Goal: Check status: Check status

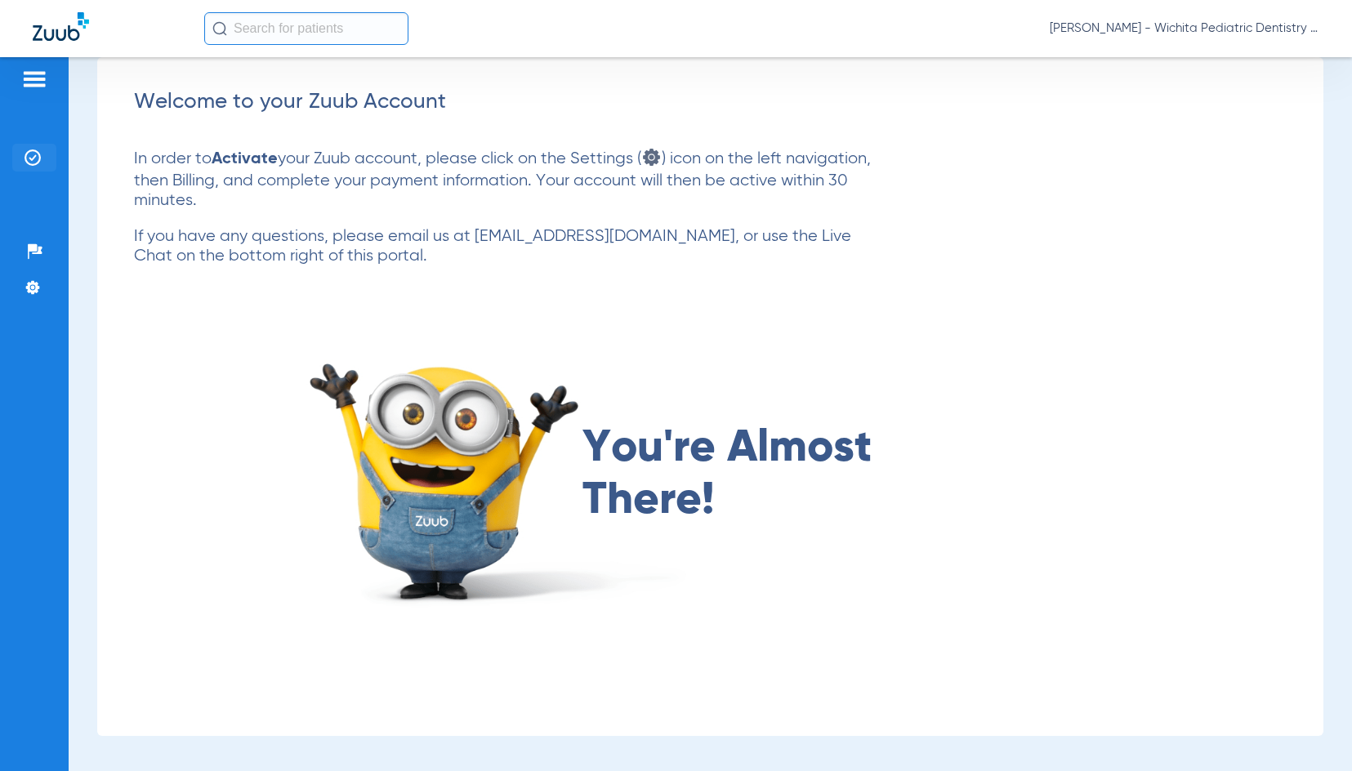
click at [29, 150] on img at bounding box center [33, 158] width 16 height 16
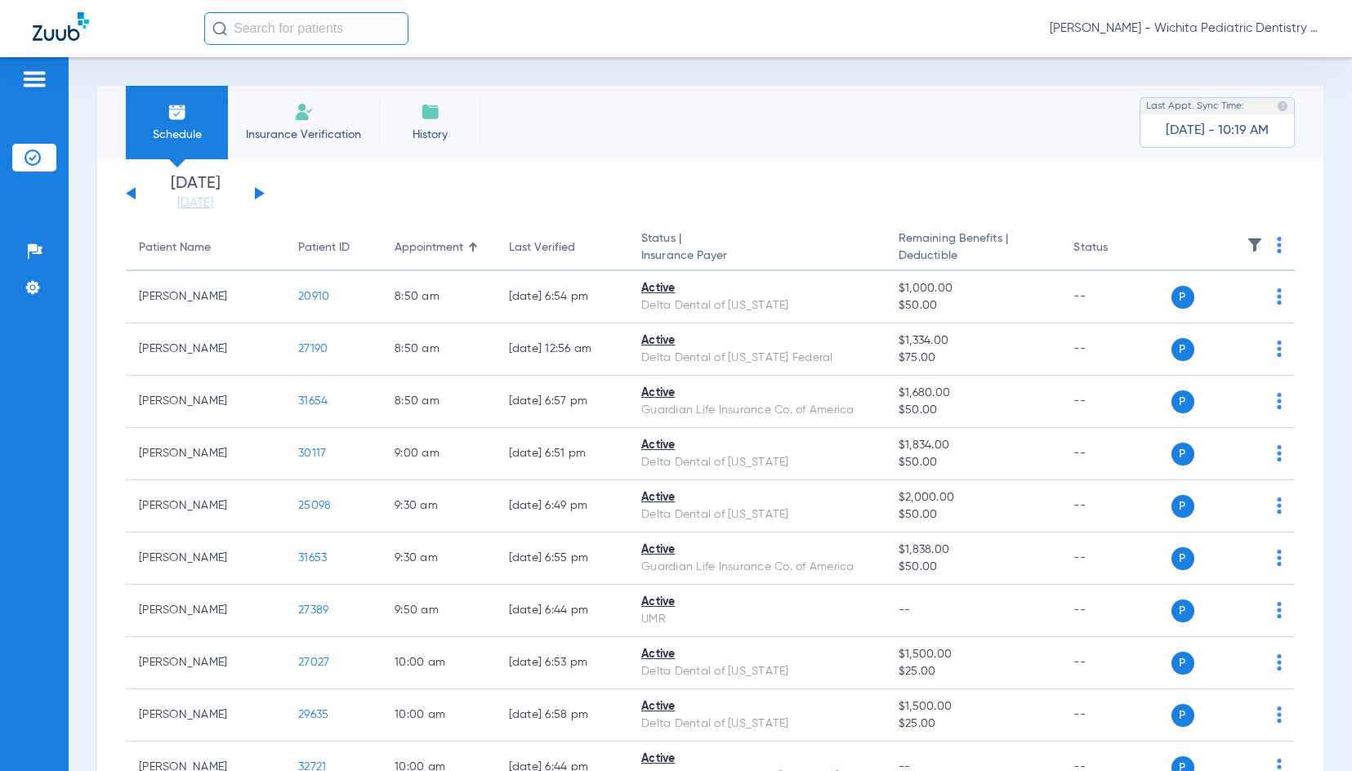
click at [256, 196] on button at bounding box center [260, 193] width 10 height 12
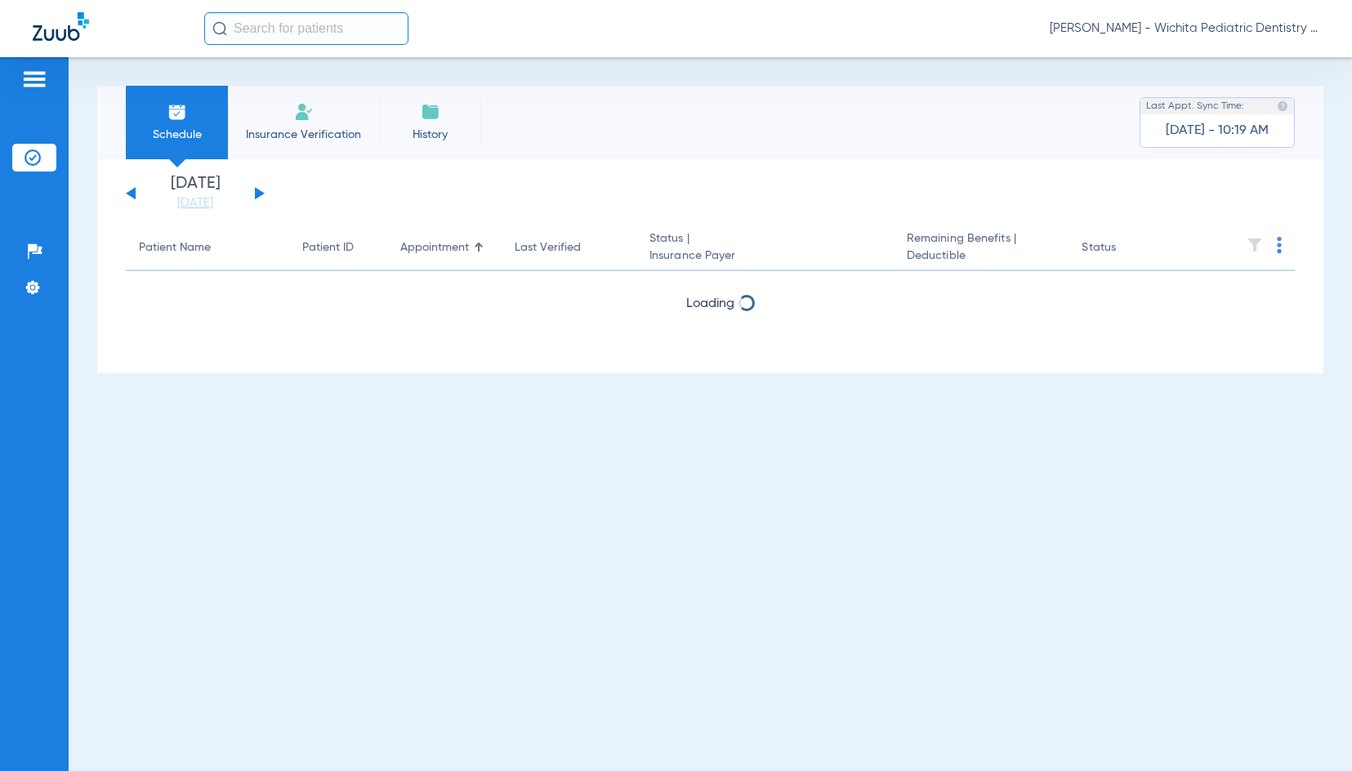
click at [256, 196] on button at bounding box center [260, 193] width 10 height 12
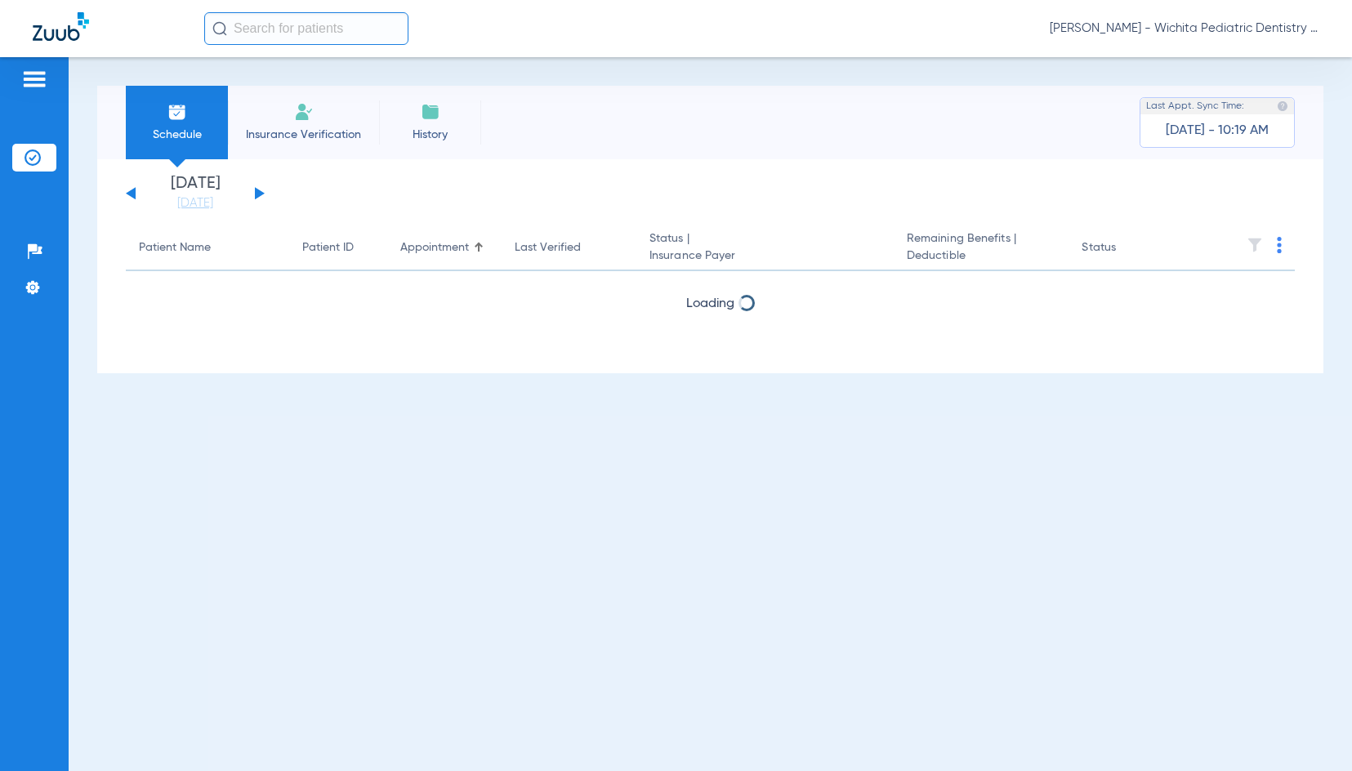
click at [256, 196] on button at bounding box center [260, 193] width 10 height 12
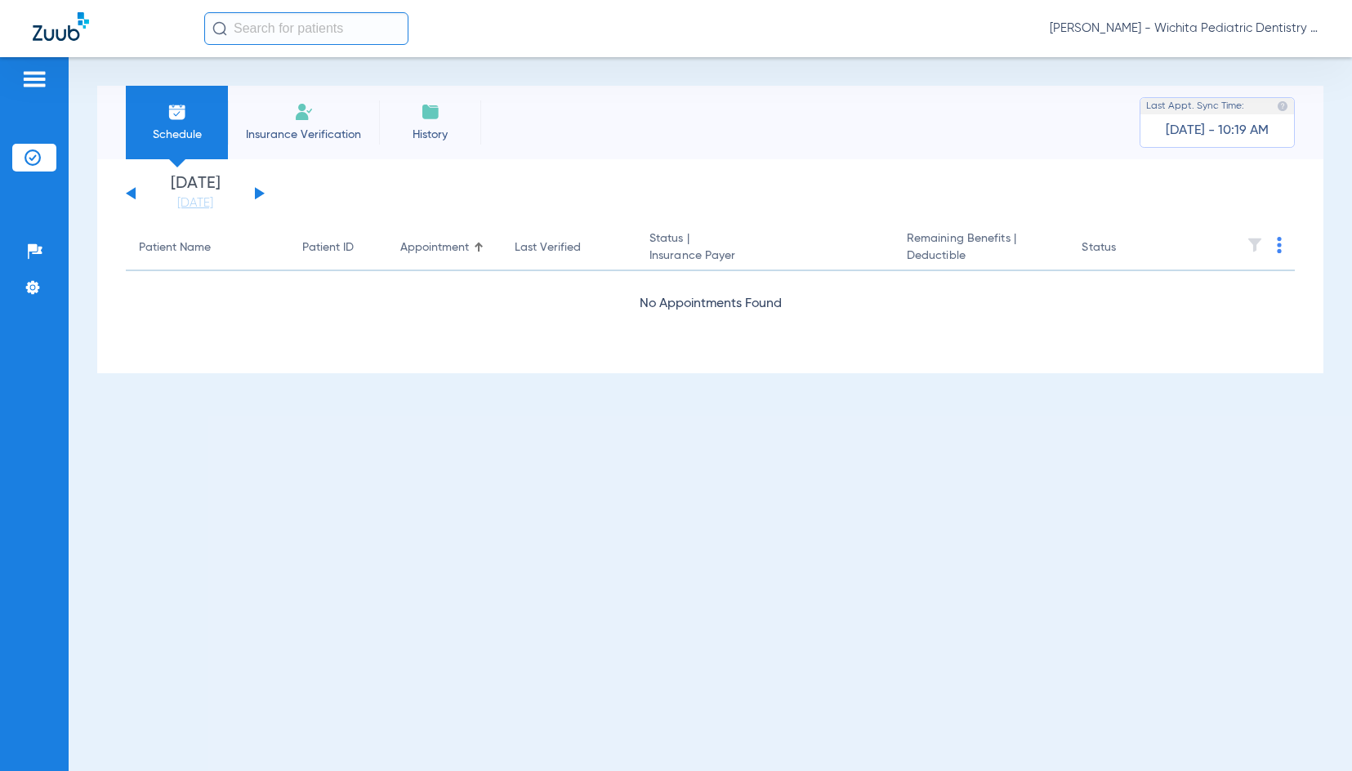
click at [256, 196] on button at bounding box center [260, 193] width 10 height 12
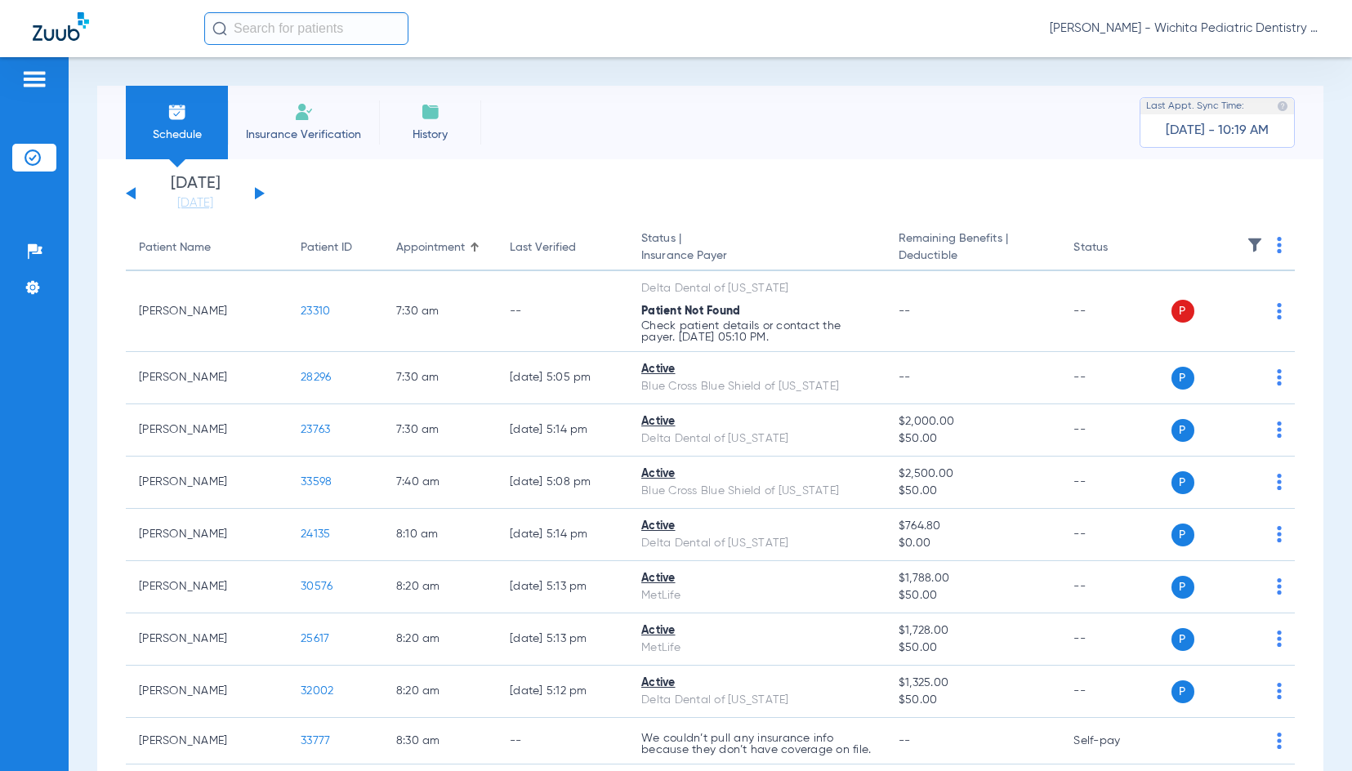
click at [254, 191] on div "[DATE] [DATE] [DATE] [DATE] [DATE] [DATE] [DATE] [DATE] [DATE] [DATE] [DATE] [D…" at bounding box center [195, 194] width 139 height 36
click at [257, 194] on button at bounding box center [260, 193] width 10 height 12
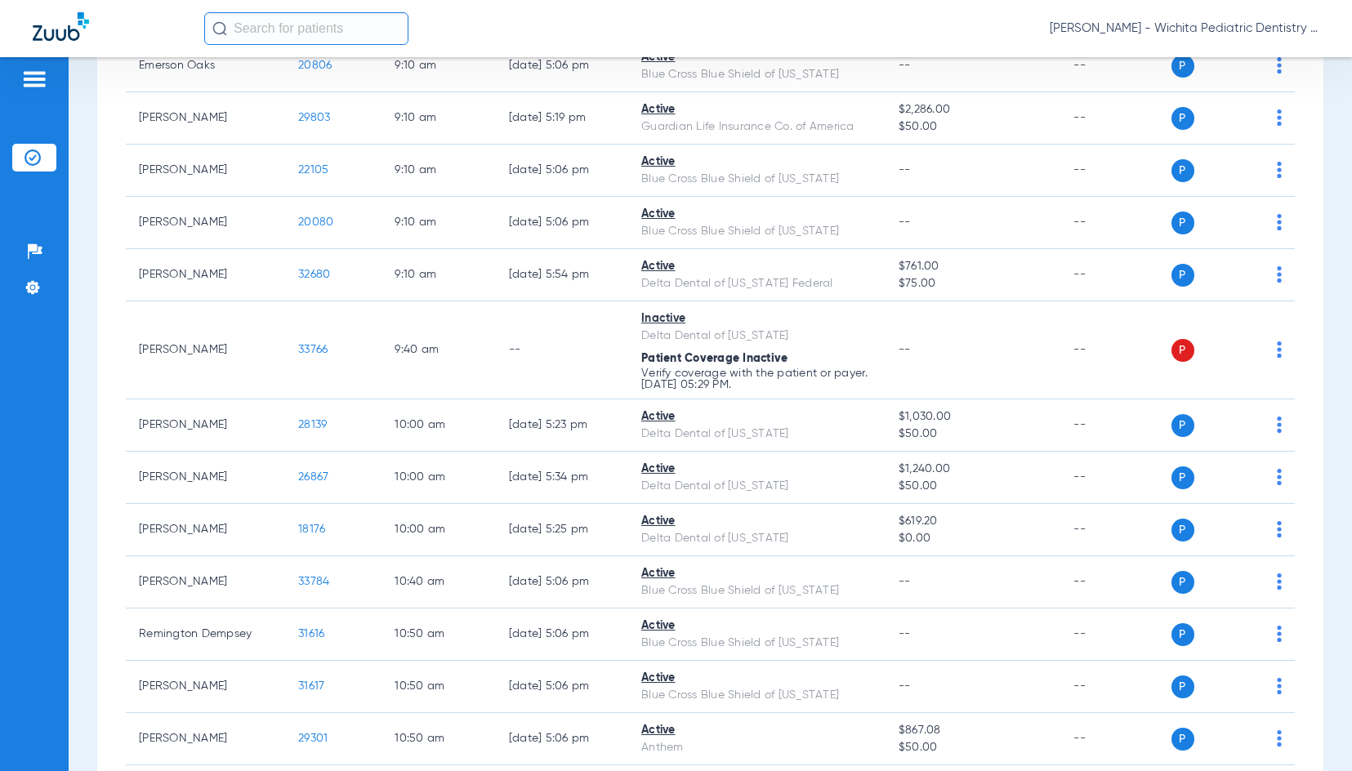
scroll to position [735, 0]
